Goal: Information Seeking & Learning: Learn about a topic

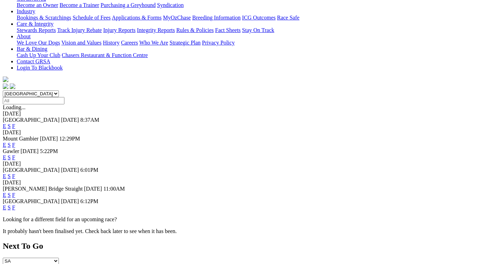
scroll to position [139, 0]
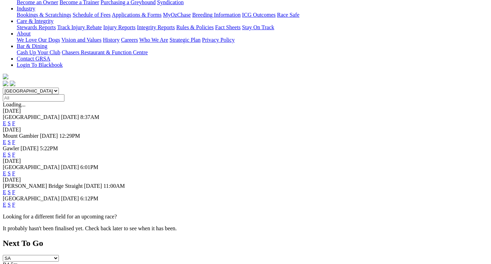
click at [15, 202] on link "F" at bounding box center [13, 205] width 3 height 6
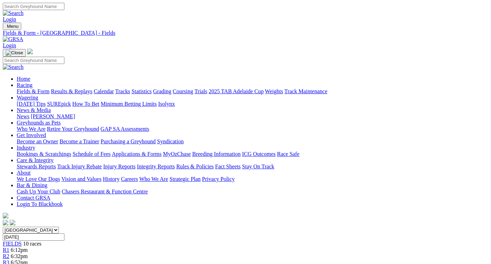
click at [17, 88] on link "Fields & Form" at bounding box center [33, 91] width 33 height 6
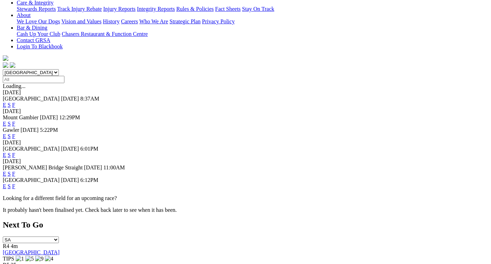
scroll to position [174, 0]
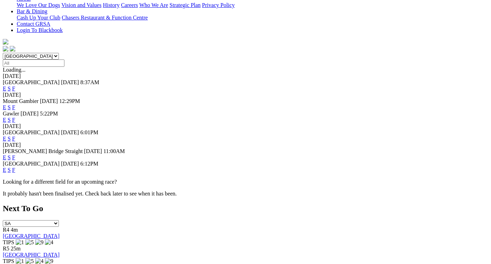
click at [15, 154] on link "F" at bounding box center [13, 157] width 3 height 6
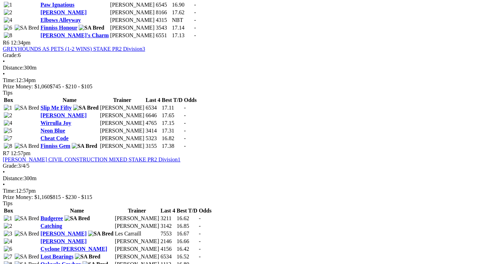
scroll to position [870, 0]
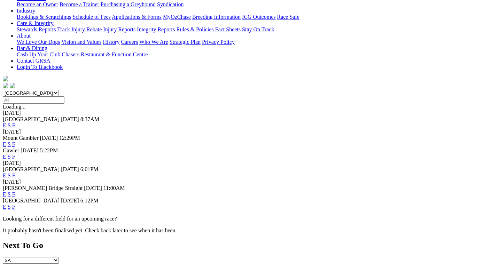
scroll to position [139, 0]
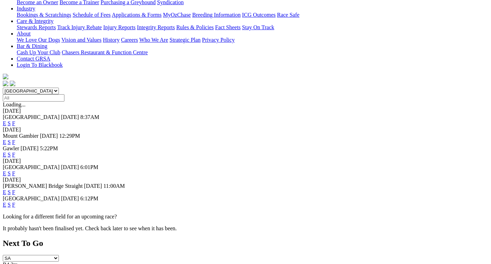
click at [15, 170] on link "F" at bounding box center [13, 173] width 3 height 6
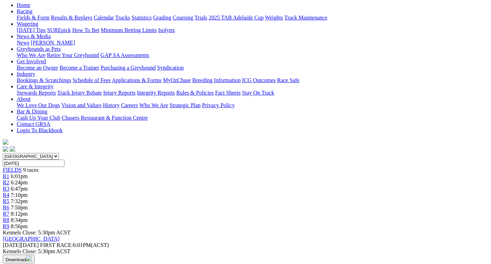
scroll to position [70, 0]
